Goal: Task Accomplishment & Management: Use online tool/utility

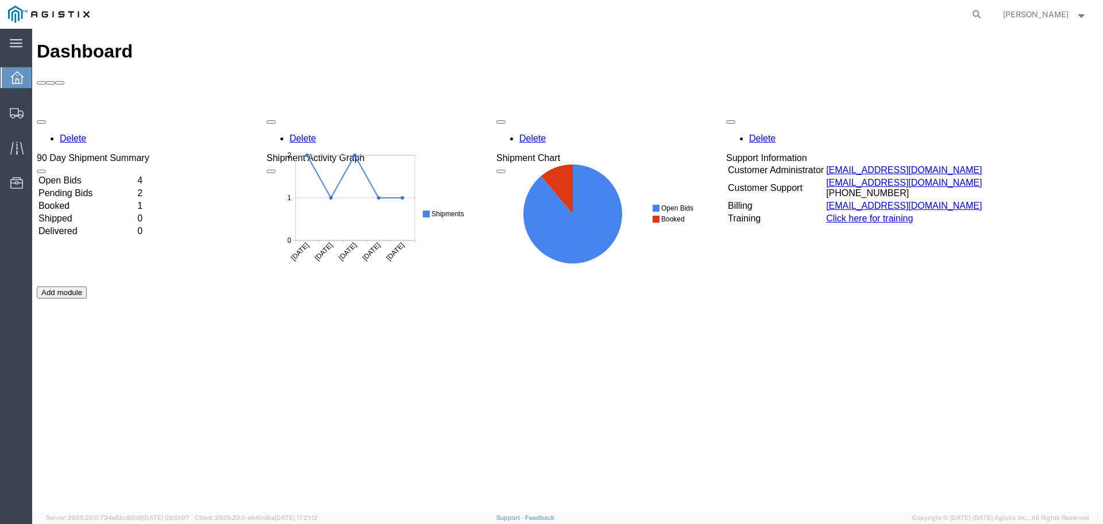
click at [133, 175] on td "Open Bids" at bounding box center [87, 180] width 98 height 11
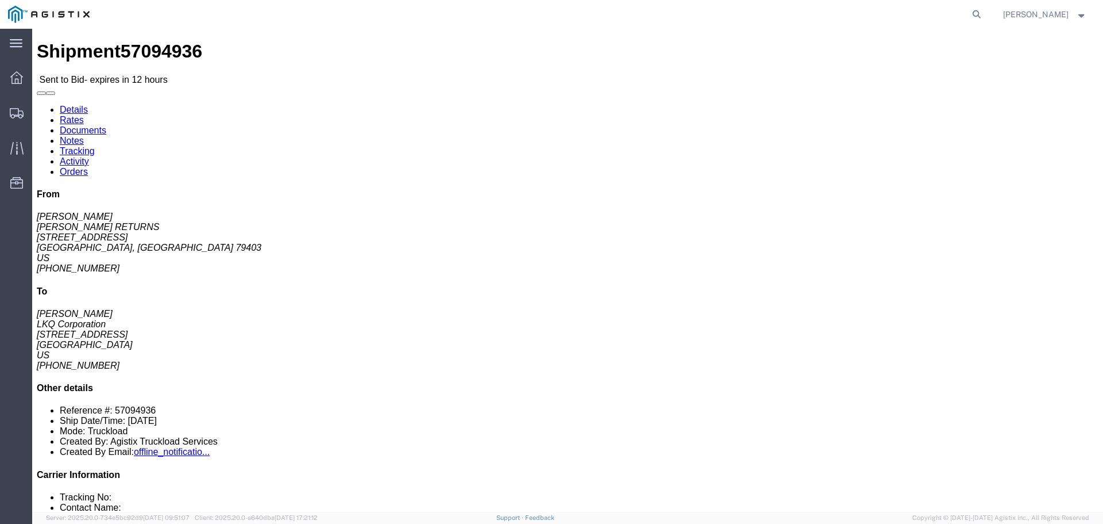
click button "button"
click link "Enter / Modify Bid"
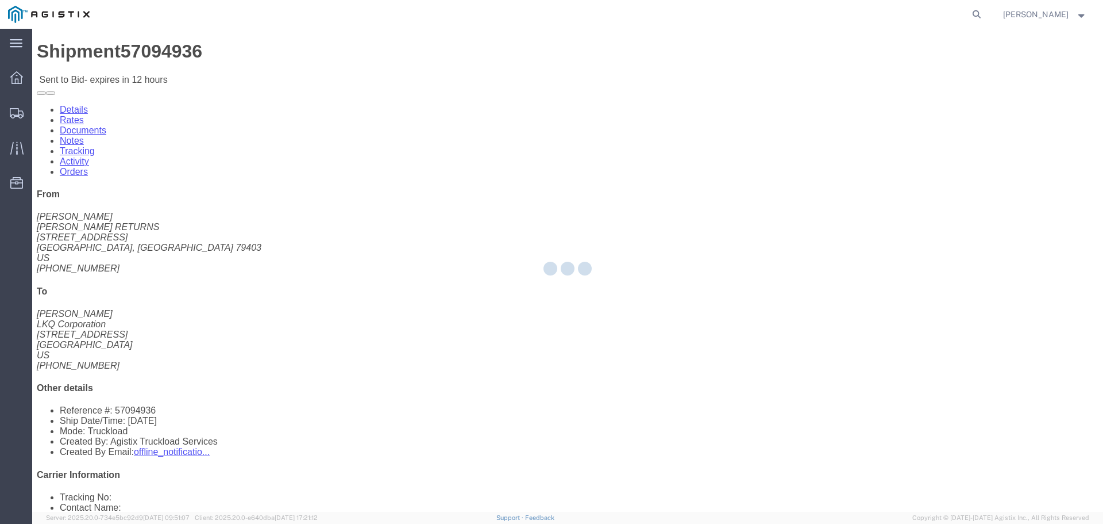
select select "22593"
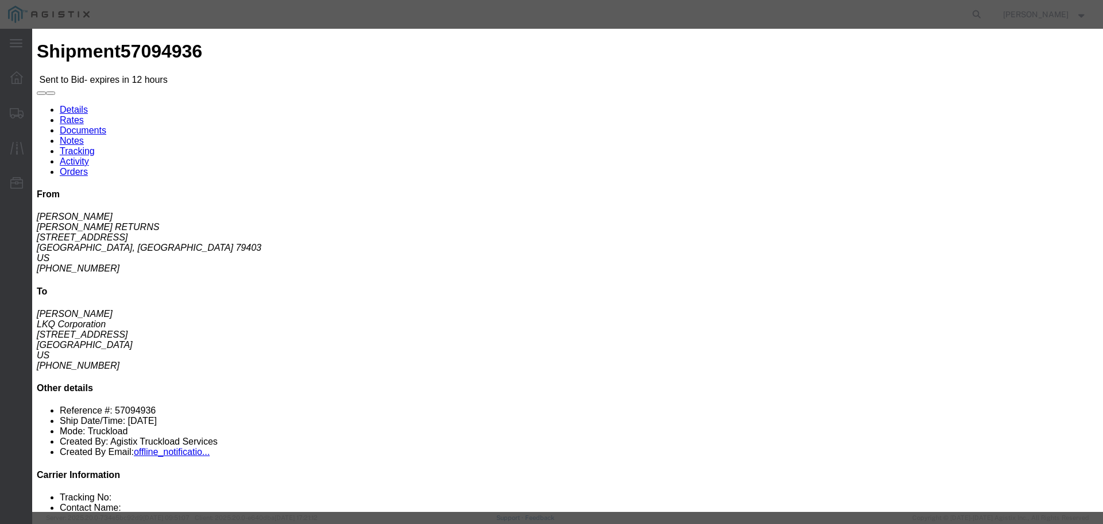
click select "Select Rail TL Standard 3 - 5 Day"
select select "41882"
click select "Select Rail TL Standard 3 - 5 Day"
click div "Bid Name"
click input "text"
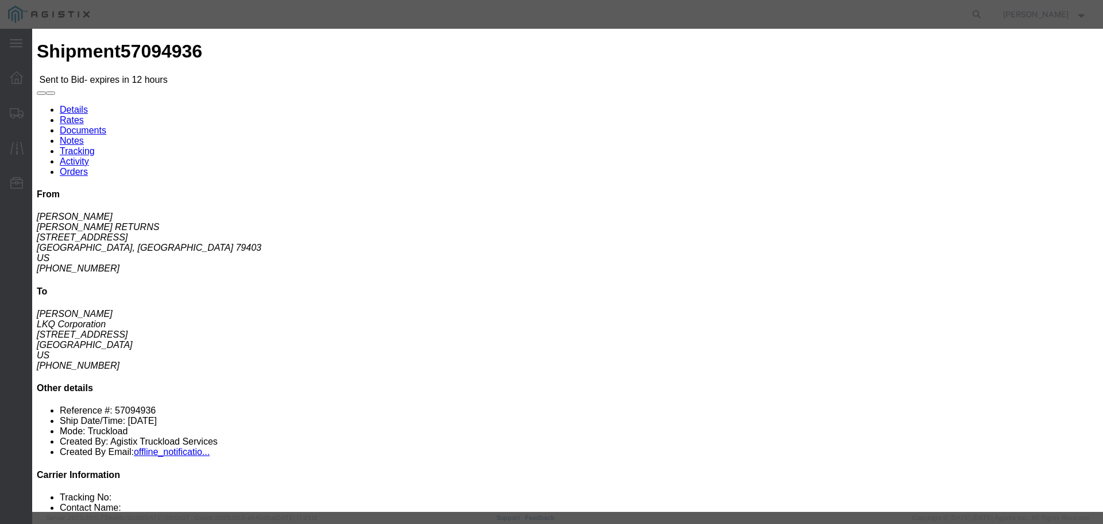
type input "1"
click input "number"
type input "1095"
click button "Submit"
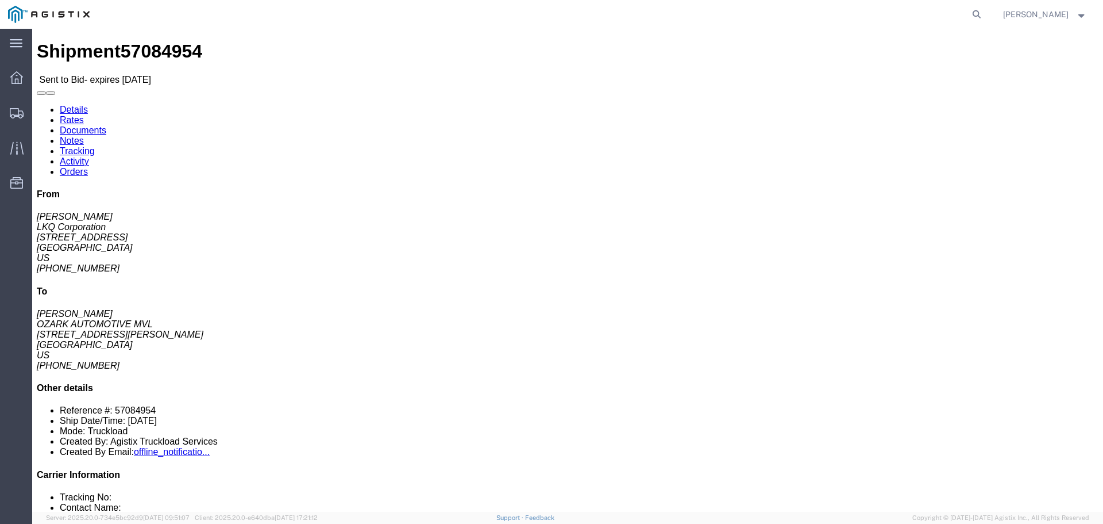
click button "button"
click link "Enter / Modify Bid"
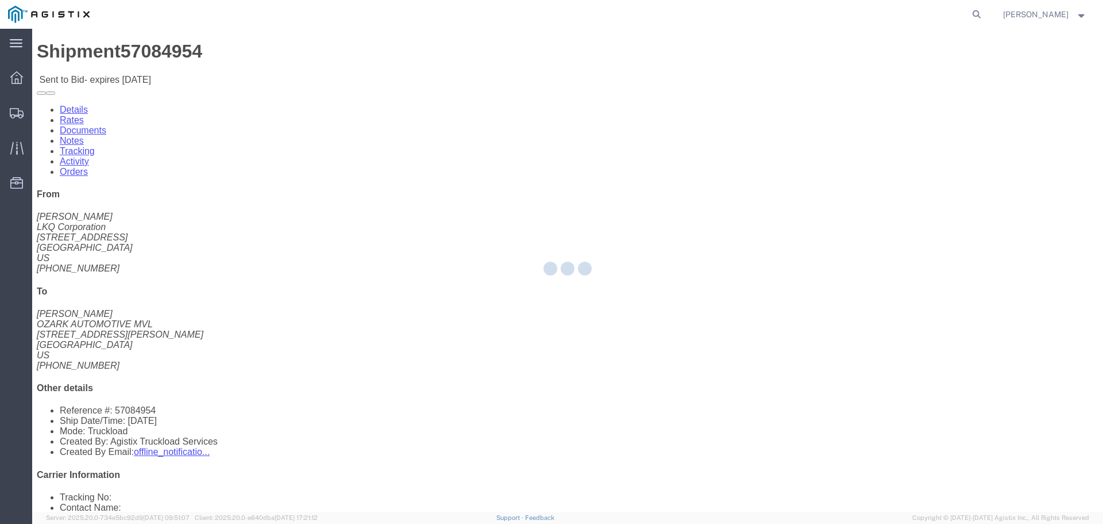
select select "22593"
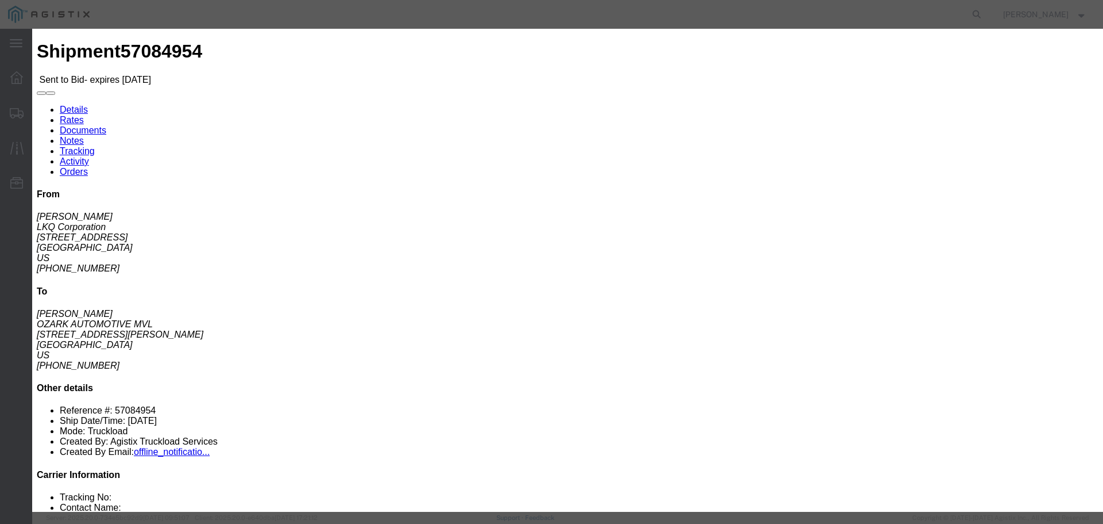
click select "Select Rail TL Standard 3 - 5 Day"
select select "41882"
click select "Select Rail TL Standard 3 - 5 Day"
click input "text"
type input "1"
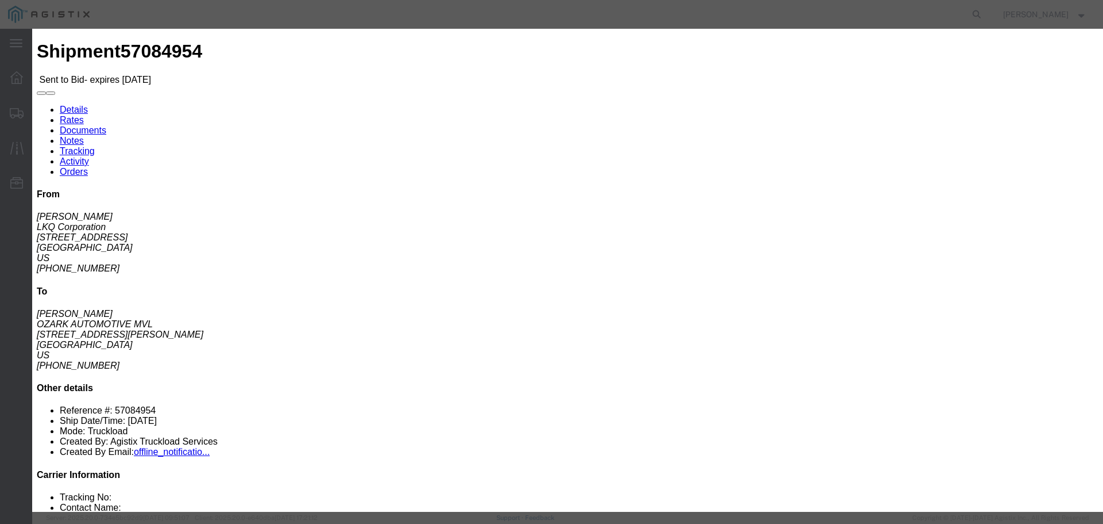
click input "number"
type input "1695"
click button "Submit"
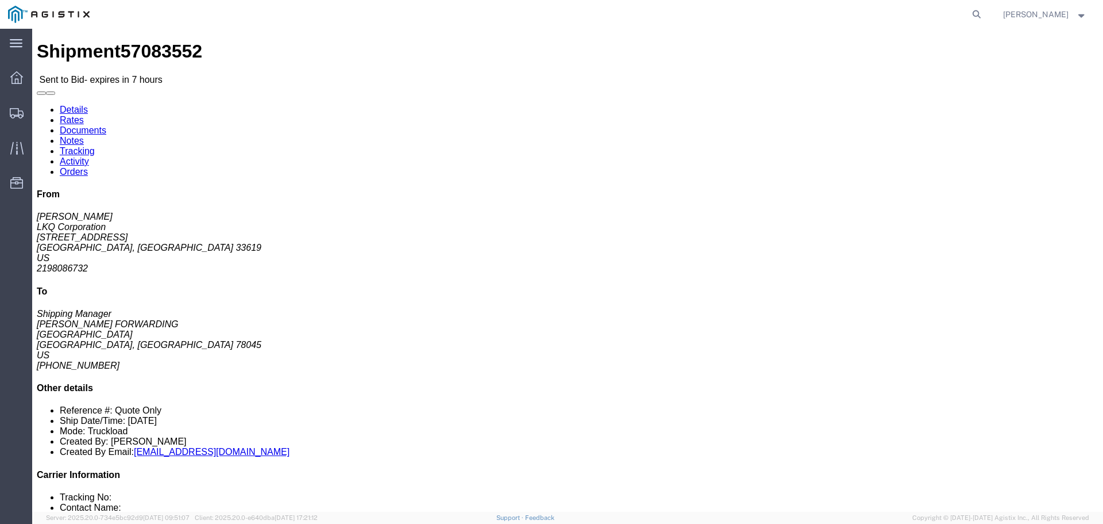
click button "button"
click button "Ignore Bid"
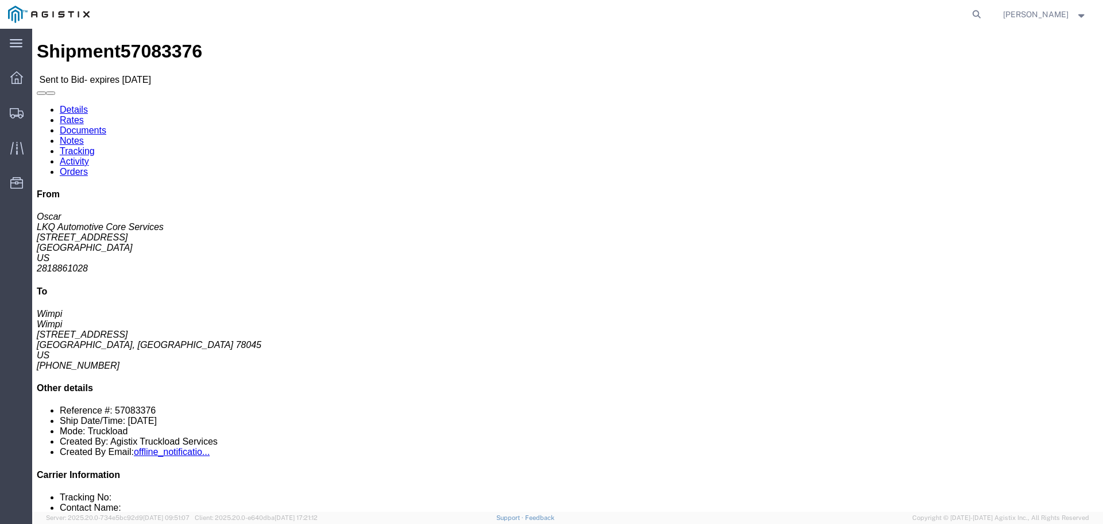
click button "button"
click link "Enter / Modify Bid"
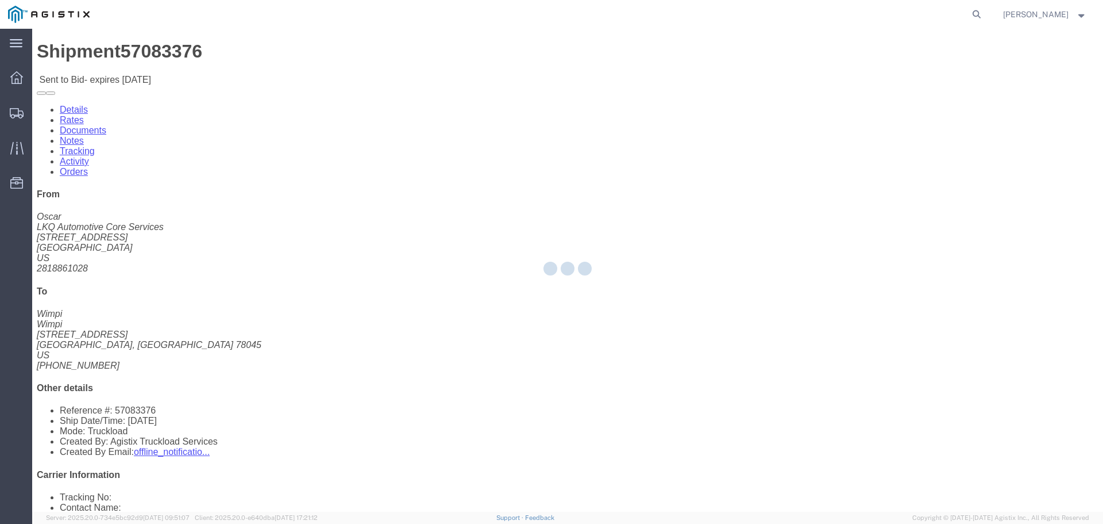
select select "22593"
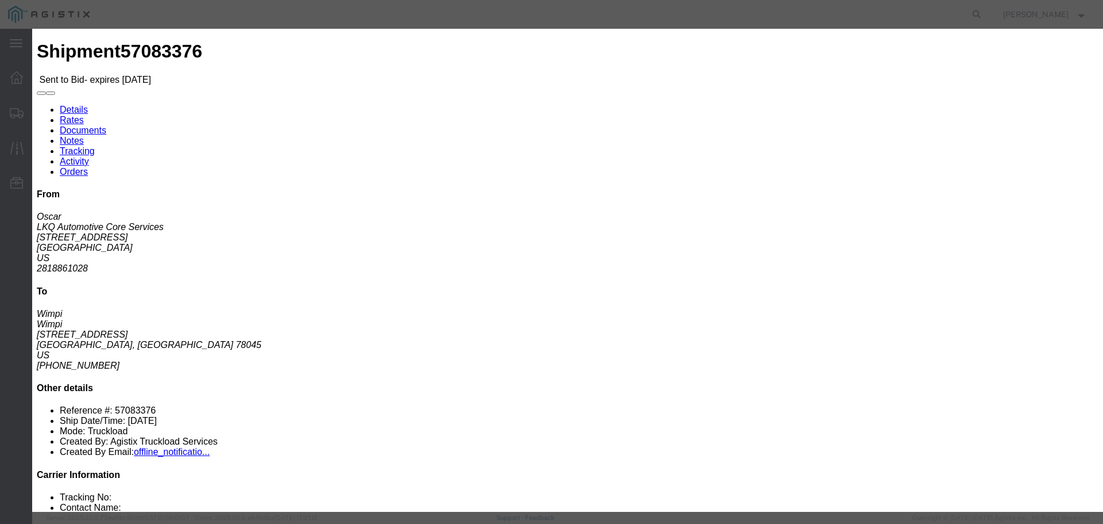
click select "Select Rail TL Standard 3 - 5 Day"
select select "41882"
click select "Select Rail TL Standard 3 - 5 Day"
click input "text"
type input "1"
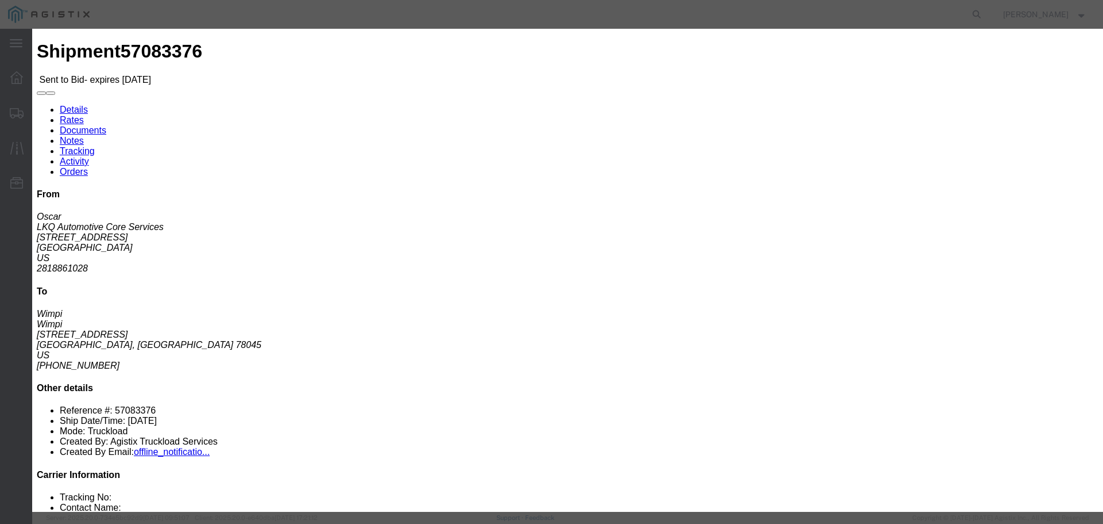
click input "number"
type input "700"
click div "Submit Close"
click button "Submit"
